Goal: Find specific page/section

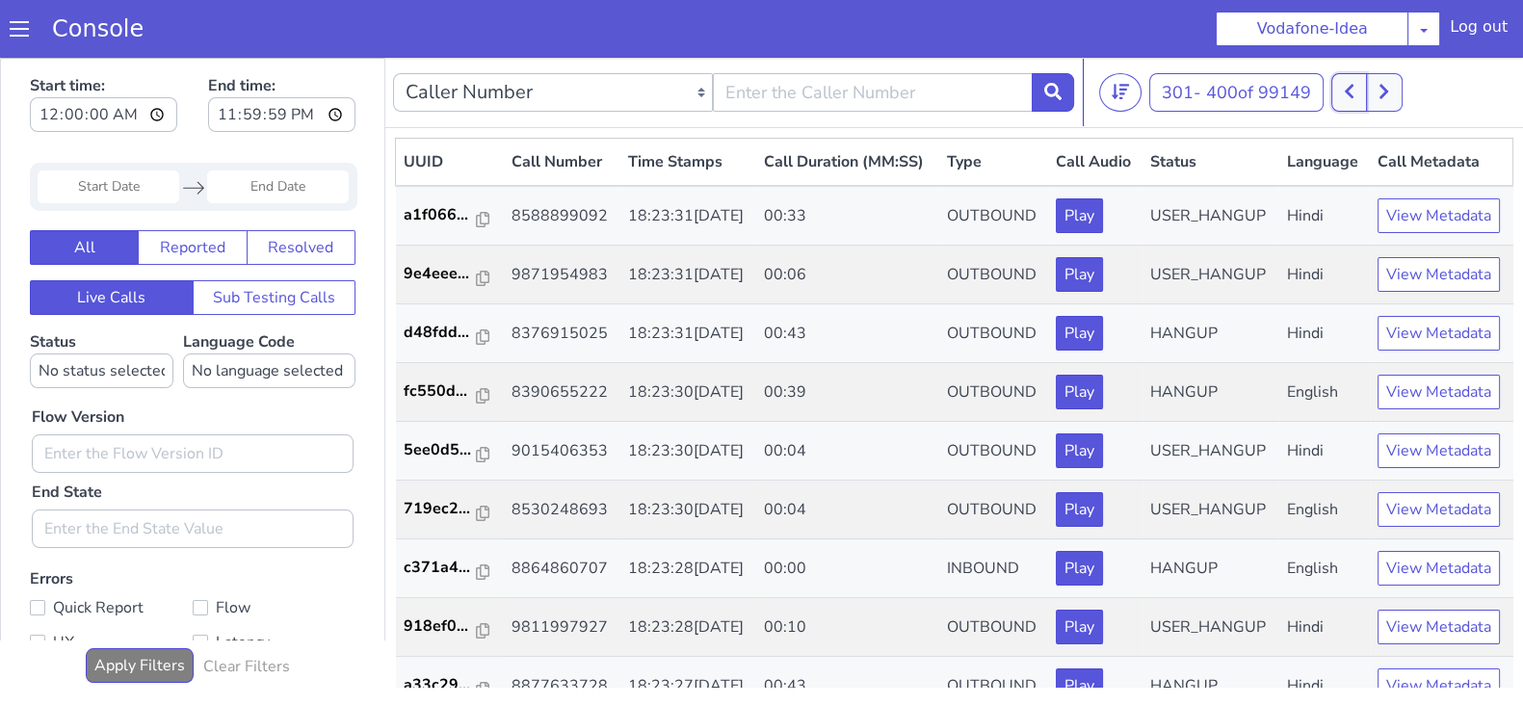
click at [1353, 95] on icon at bounding box center [1348, 92] width 9 height 14
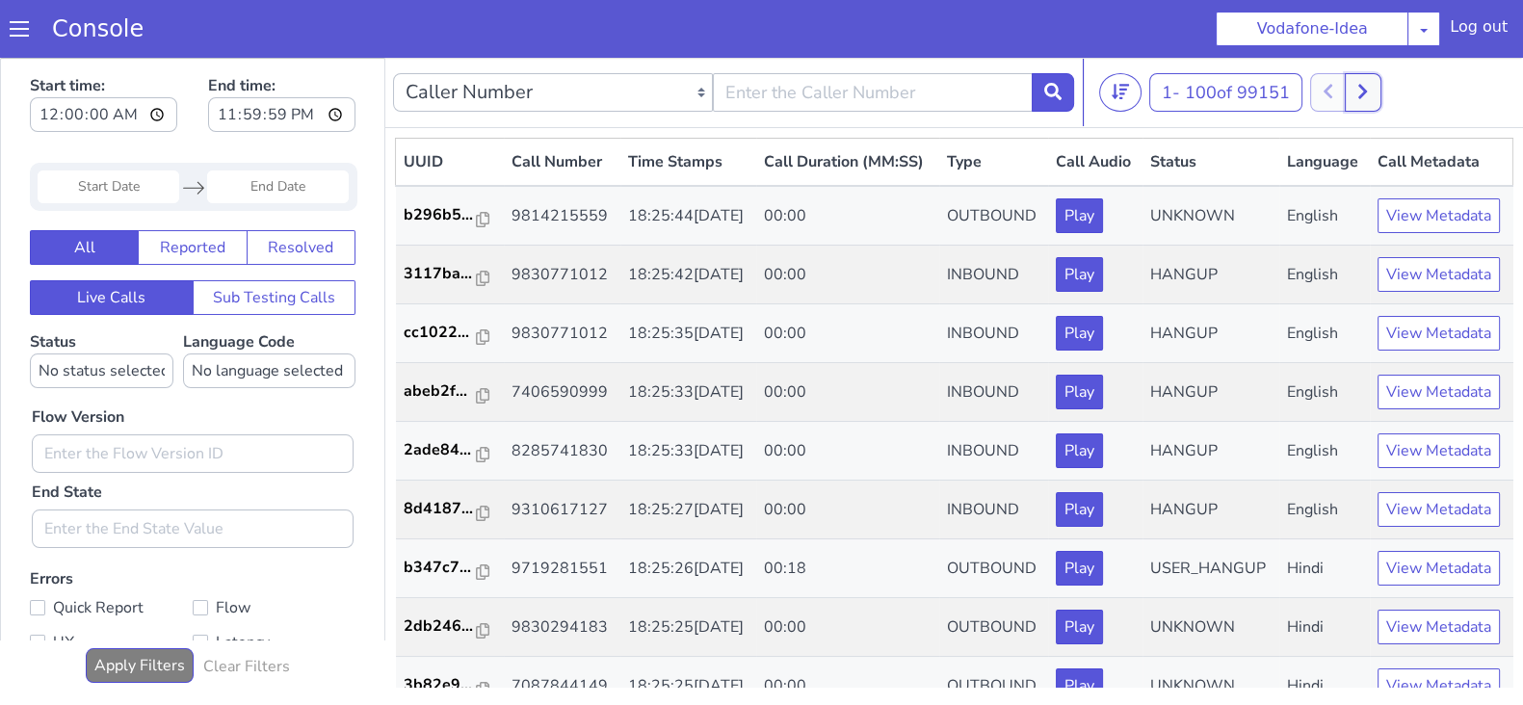
click at [1367, 90] on icon at bounding box center [1362, 92] width 9 height 14
click at [1383, 74] on button at bounding box center [1384, 92] width 36 height 39
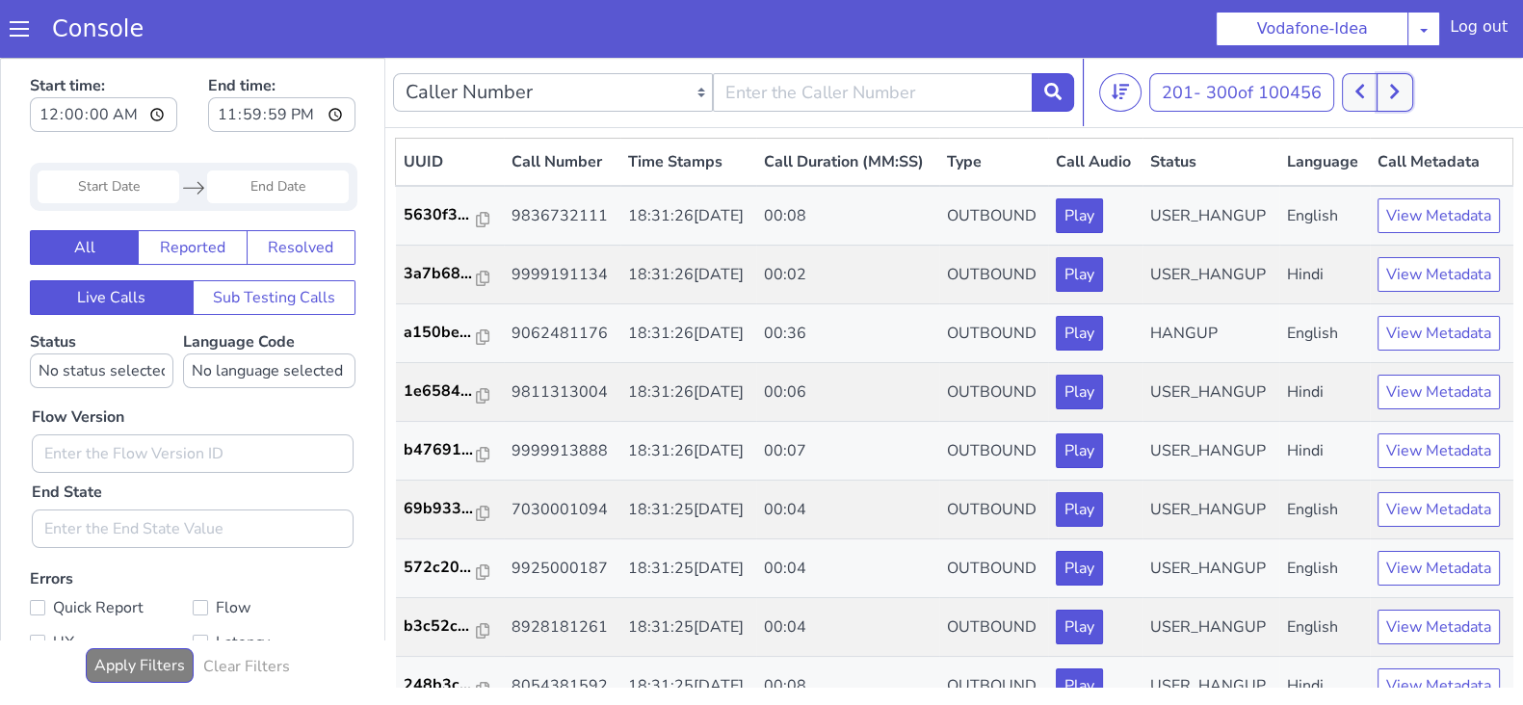
click at [1407, 88] on button at bounding box center [1394, 92] width 36 height 39
click at [1372, 97] on button at bounding box center [1360, 92] width 36 height 39
click at [1348, 93] on button at bounding box center [1360, 92] width 36 height 39
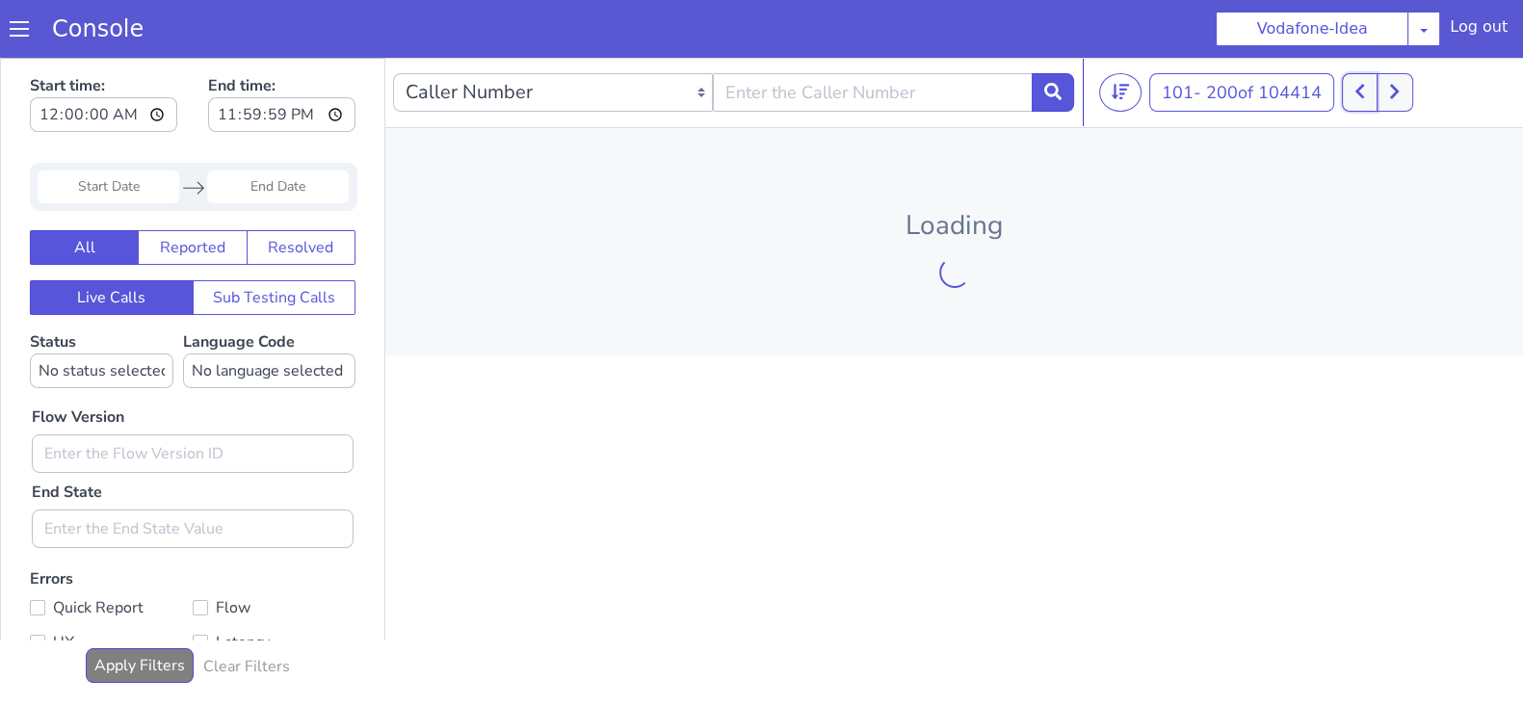
click at [1348, 93] on button at bounding box center [1360, 92] width 36 height 39
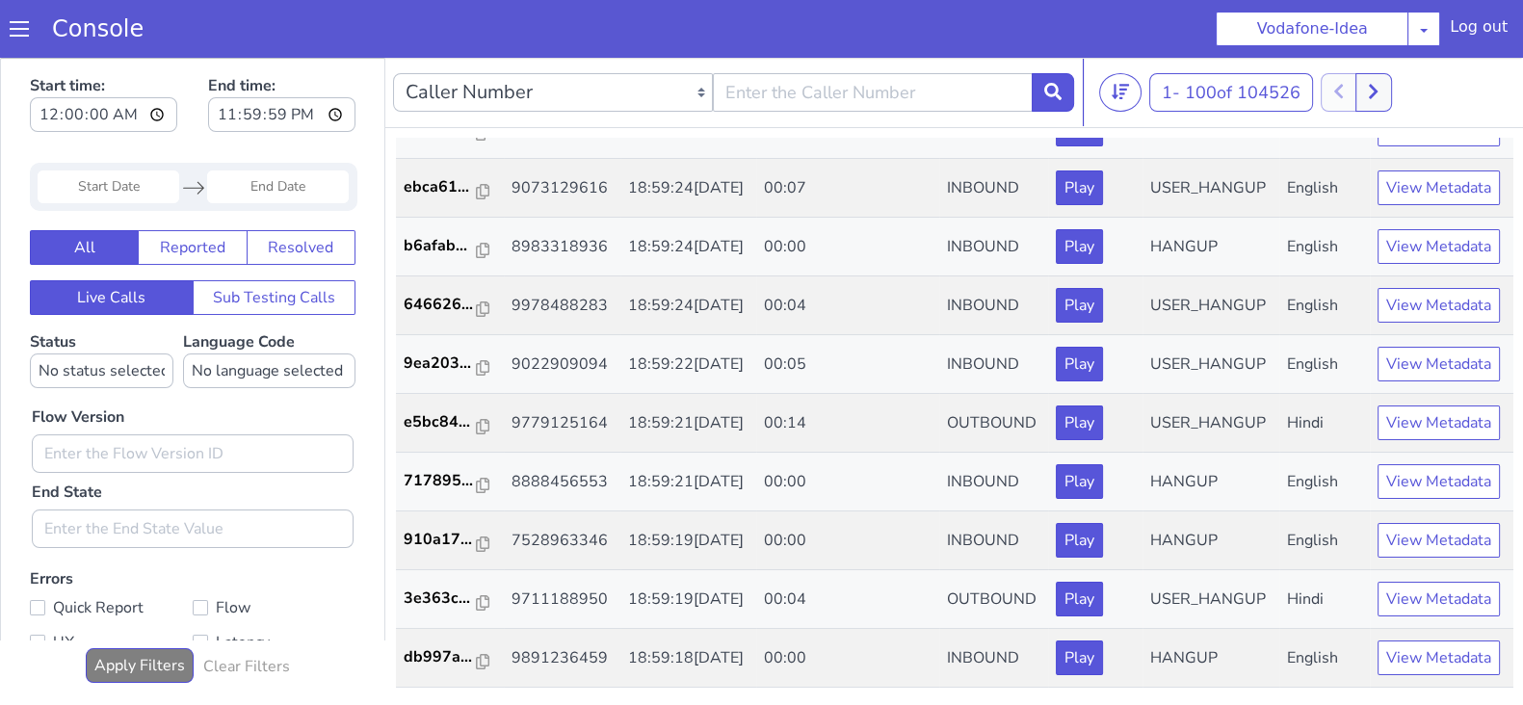
scroll to position [5, 0]
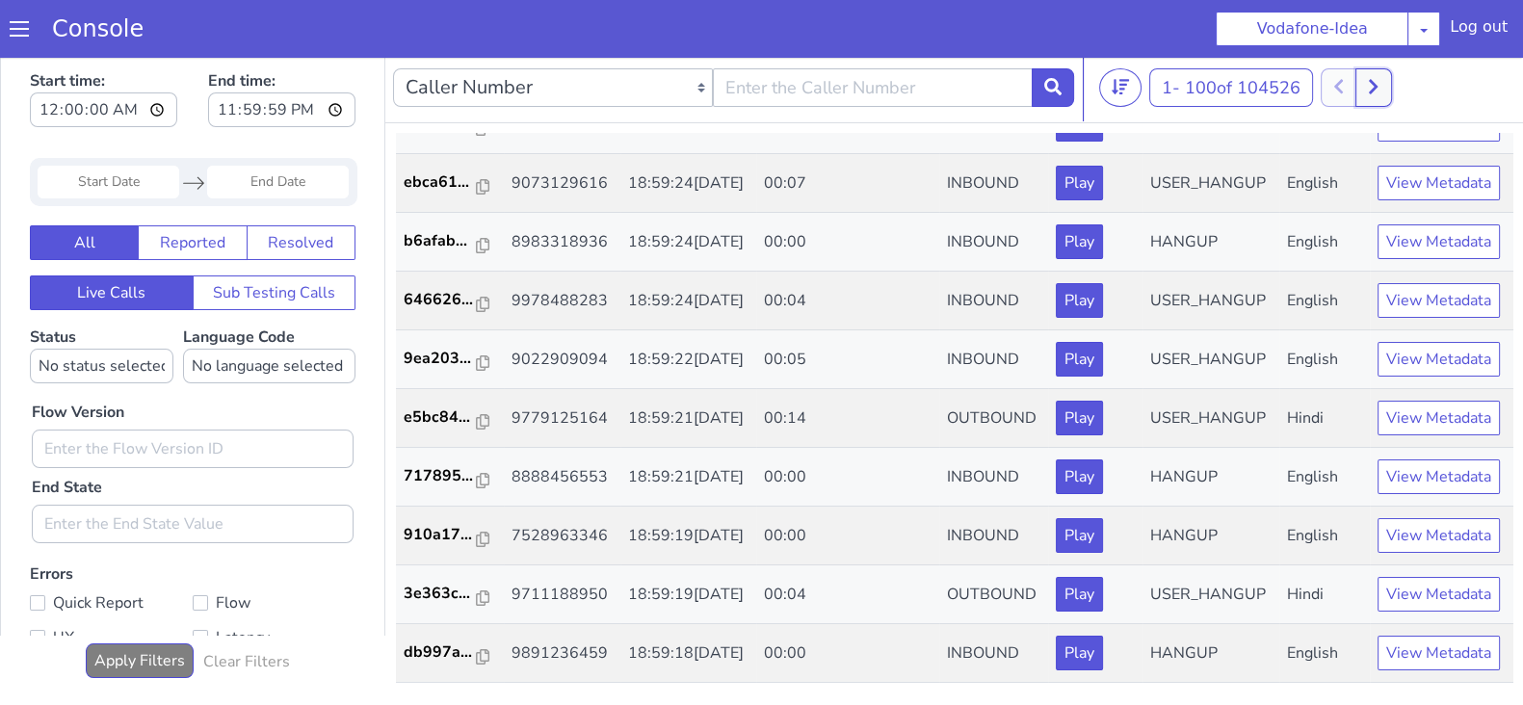
click at [1378, 78] on icon at bounding box center [1373, 86] width 11 height 17
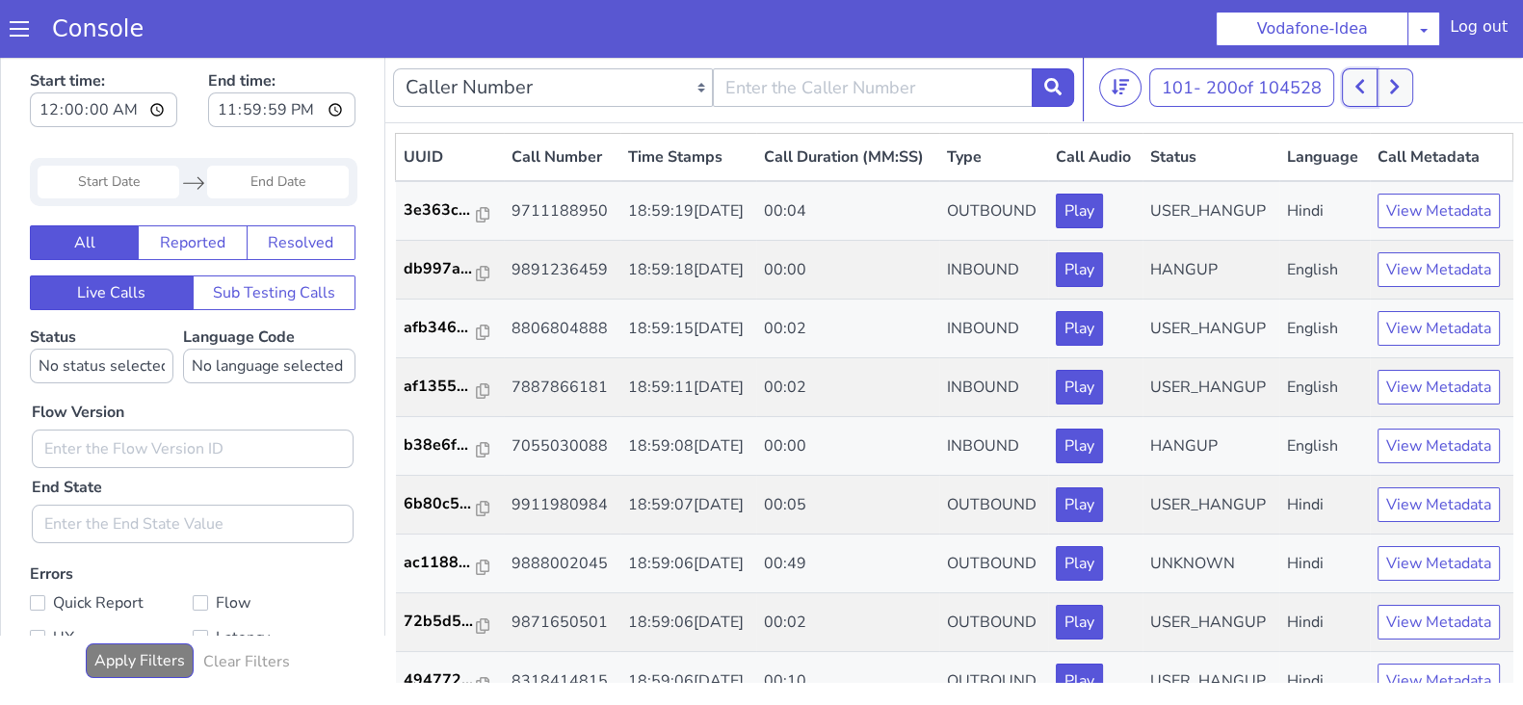
click at [1354, 88] on button at bounding box center [1360, 87] width 36 height 39
